Goal: Book appointment/travel/reservation

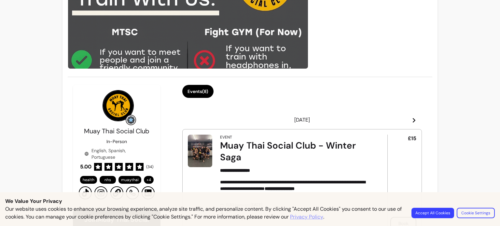
scroll to position [132, 0]
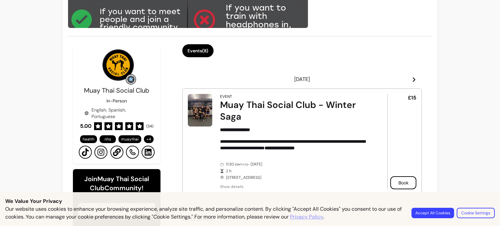
click at [405, 81] on header "[DATE]" at bounding box center [301, 79] width 239 height 13
click at [411, 77] on icon at bounding box center [413, 79] width 5 height 5
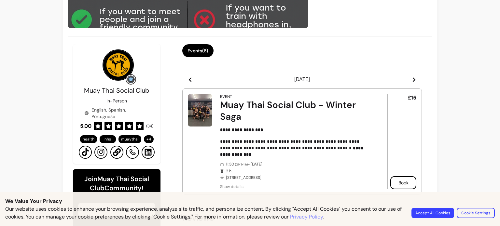
click at [187, 80] on icon at bounding box center [189, 79] width 5 height 5
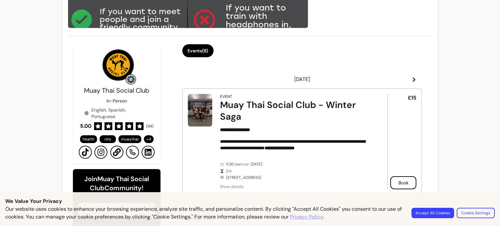
scroll to position [158, 0]
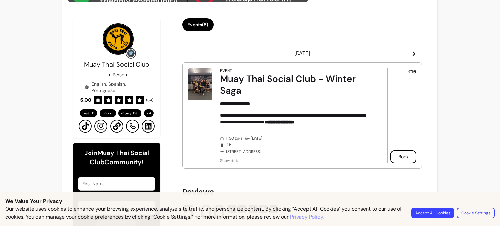
click at [230, 159] on span "Show details" at bounding box center [294, 160] width 149 height 5
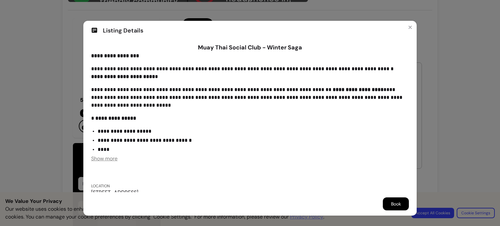
click at [103, 160] on span "Show more" at bounding box center [104, 158] width 26 height 7
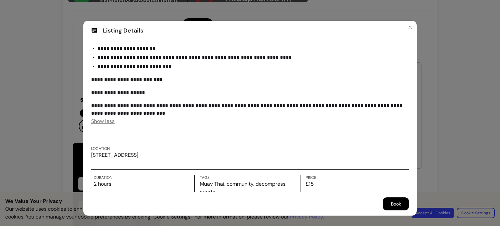
scroll to position [146, 0]
click at [51, 117] on div "**********" at bounding box center [250, 113] width 500 height 226
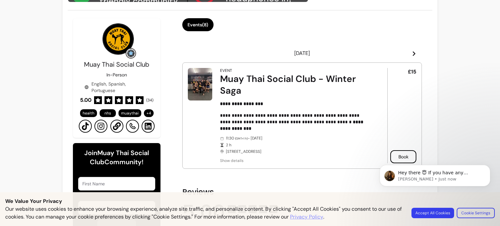
scroll to position [0, 0]
click at [413, 52] on icon at bounding box center [414, 53] width 3 height 5
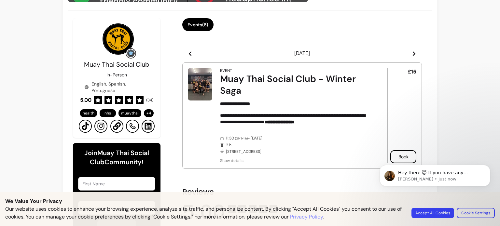
click at [221, 162] on span "Show details" at bounding box center [294, 160] width 149 height 5
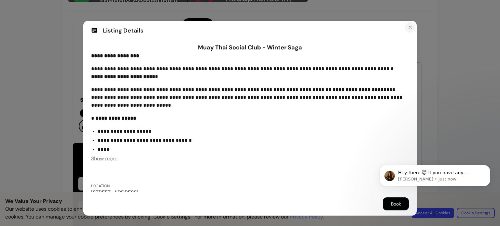
click at [407, 30] on icon "Close" at bounding box center [409, 27] width 5 height 5
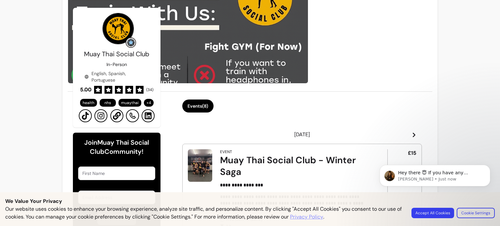
scroll to position [232, 0]
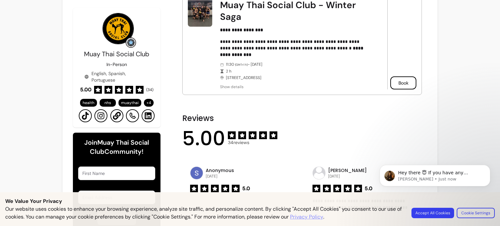
click at [226, 77] on div "11:30 ( GMT+1 h ) - [DATE] 2 h [STREET_ADDRESS]" at bounding box center [294, 71] width 149 height 19
drag, startPoint x: 226, startPoint y: 77, endPoint x: 293, endPoint y: 79, distance: 66.7
click at [293, 79] on div "**********" at bounding box center [294, 41] width 149 height 95
copy div "[STREET_ADDRESS],"
